Goal: Transaction & Acquisition: Register for event/course

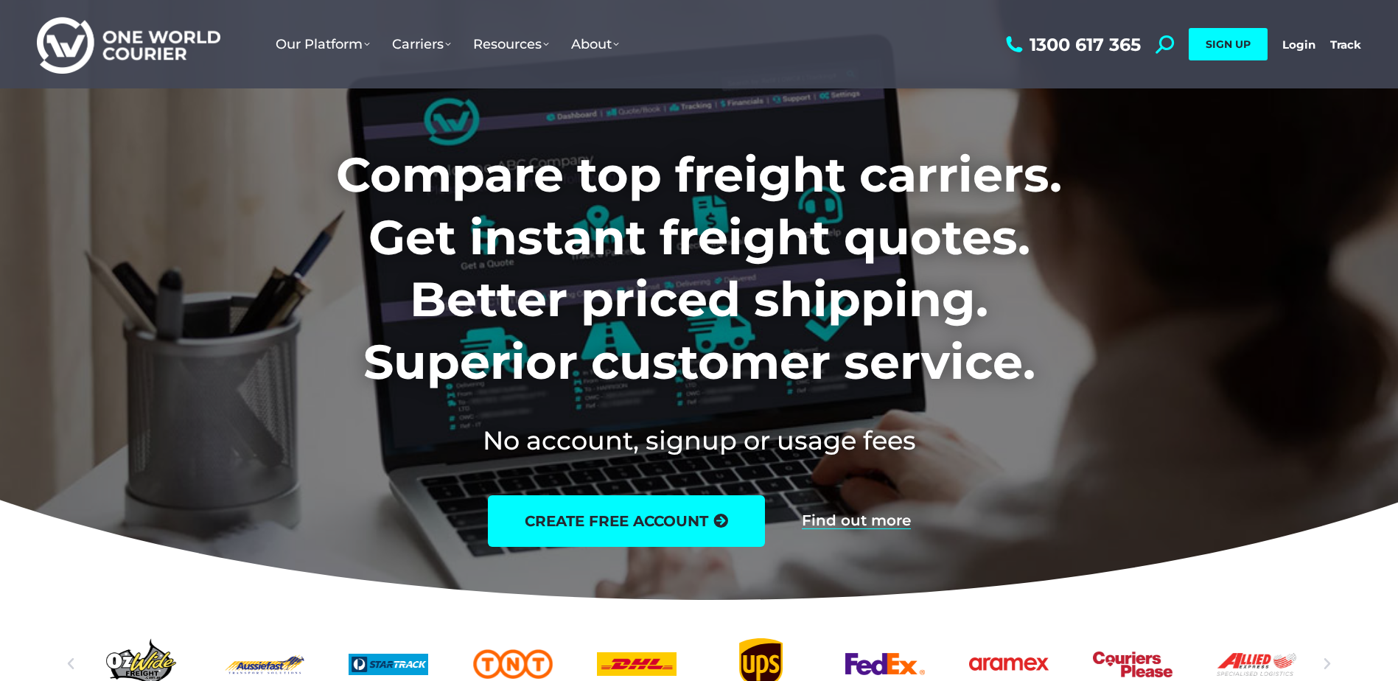
drag, startPoint x: 241, startPoint y: 166, endPoint x: 149, endPoint y: 142, distance: 95.1
click at [149, 142] on div at bounding box center [699, 305] width 1398 height 610
click at [1072, 334] on h1 "Compare top freight carriers. Get instant freight quotes. Better priced shippin…" at bounding box center [699, 268] width 921 height 249
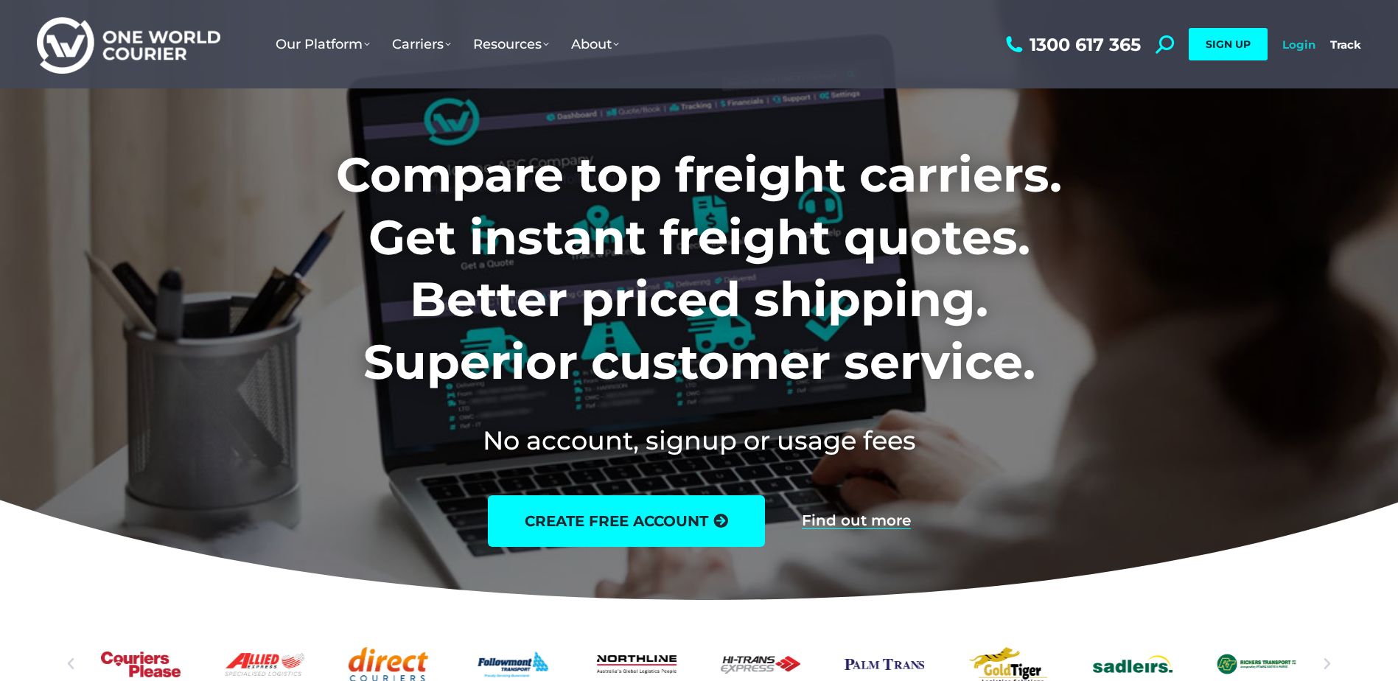
click at [1315, 41] on link "Login" at bounding box center [1298, 45] width 33 height 14
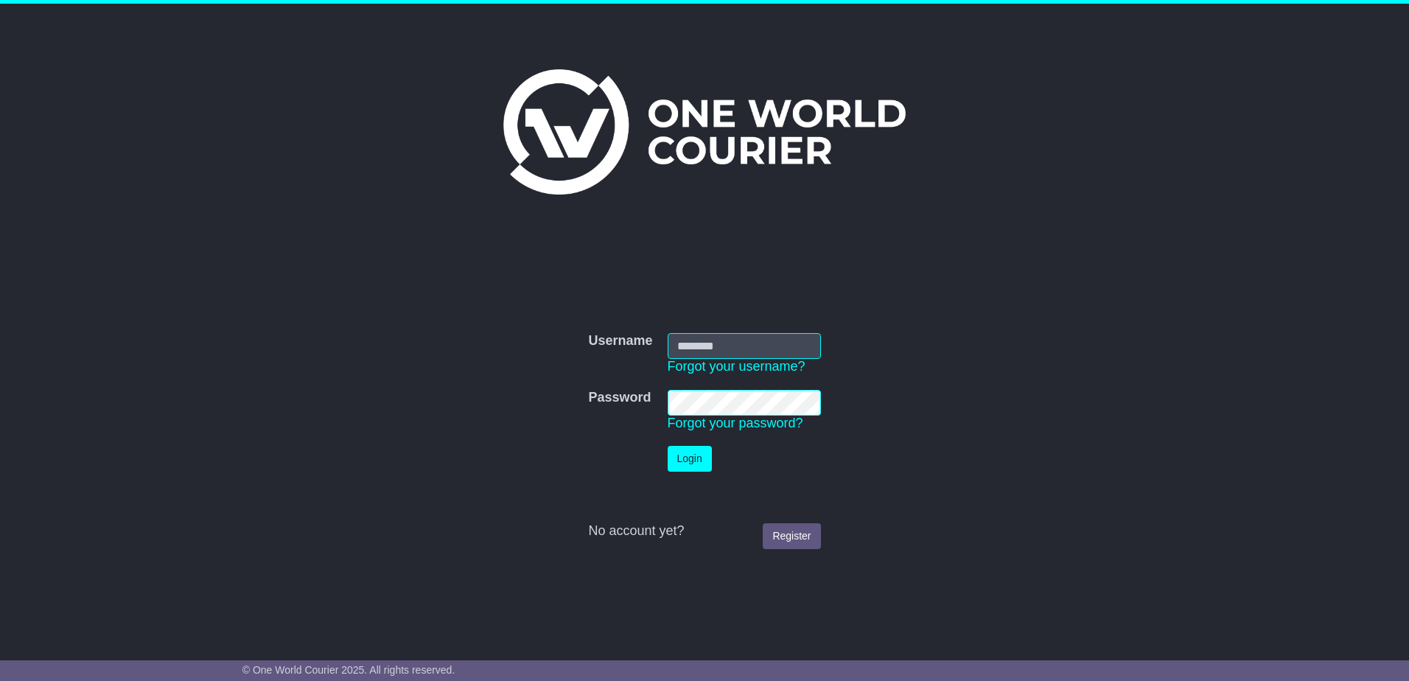
click at [742, 336] on input "Username" at bounding box center [744, 346] width 153 height 26
click at [856, 276] on div "Username Username Forgot your username? Password Password Forgot your password?…" at bounding box center [704, 430] width 755 height 398
click at [616, 531] on div "No account yet? Register" at bounding box center [704, 531] width 232 height 16
click at [799, 531] on link "Register" at bounding box center [791, 536] width 57 height 26
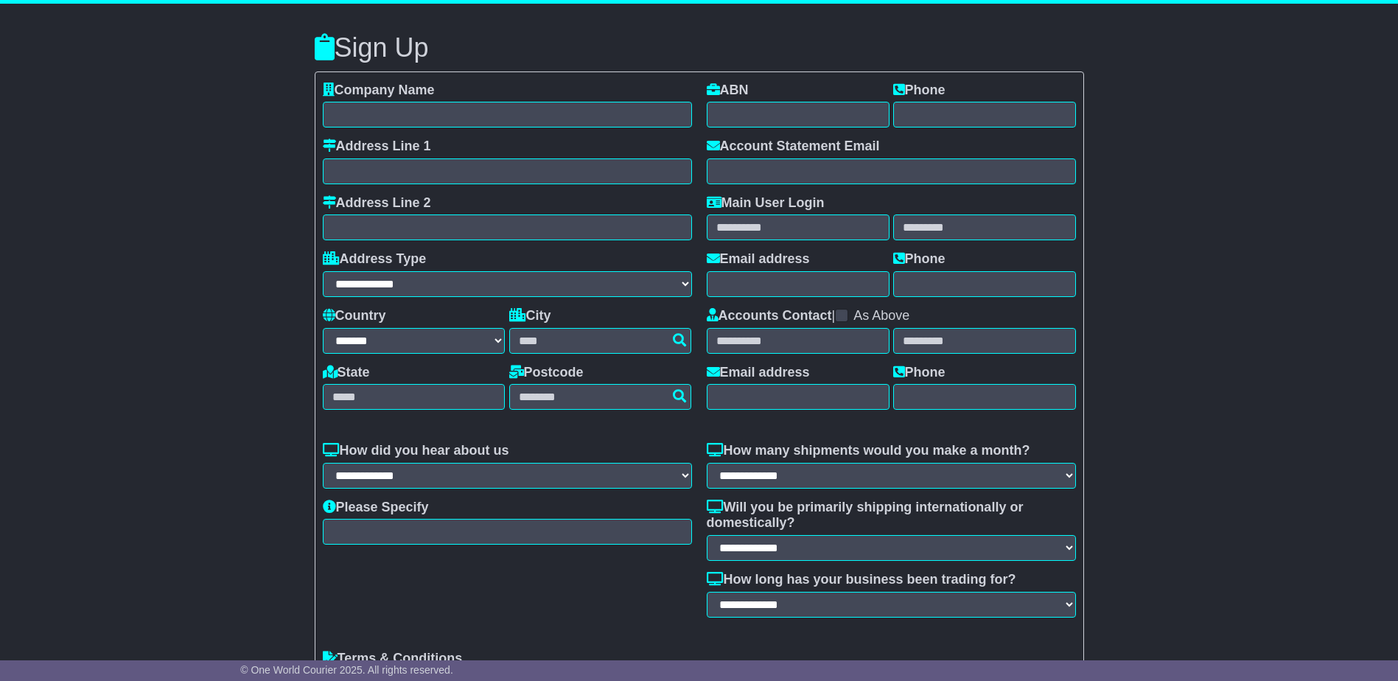
select select "**"
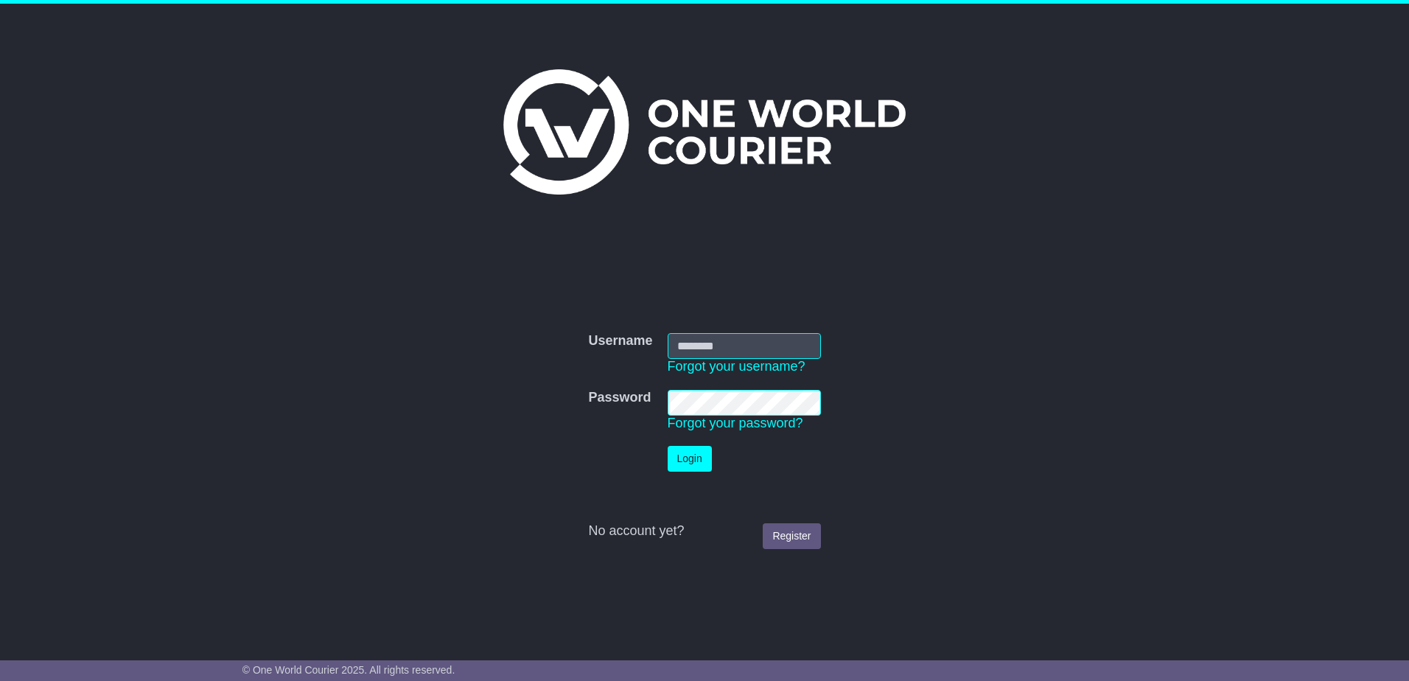
click at [781, 357] on input "Username" at bounding box center [744, 346] width 153 height 26
click at [786, 300] on div "Username Username Forgot your username? Password Password Forgot your password?…" at bounding box center [704, 430] width 755 height 398
click at [749, 353] on input "Username" at bounding box center [744, 346] width 153 height 26
click at [671, 206] on div at bounding box center [704, 121] width 755 height 220
